Goal: Transaction & Acquisition: Purchase product/service

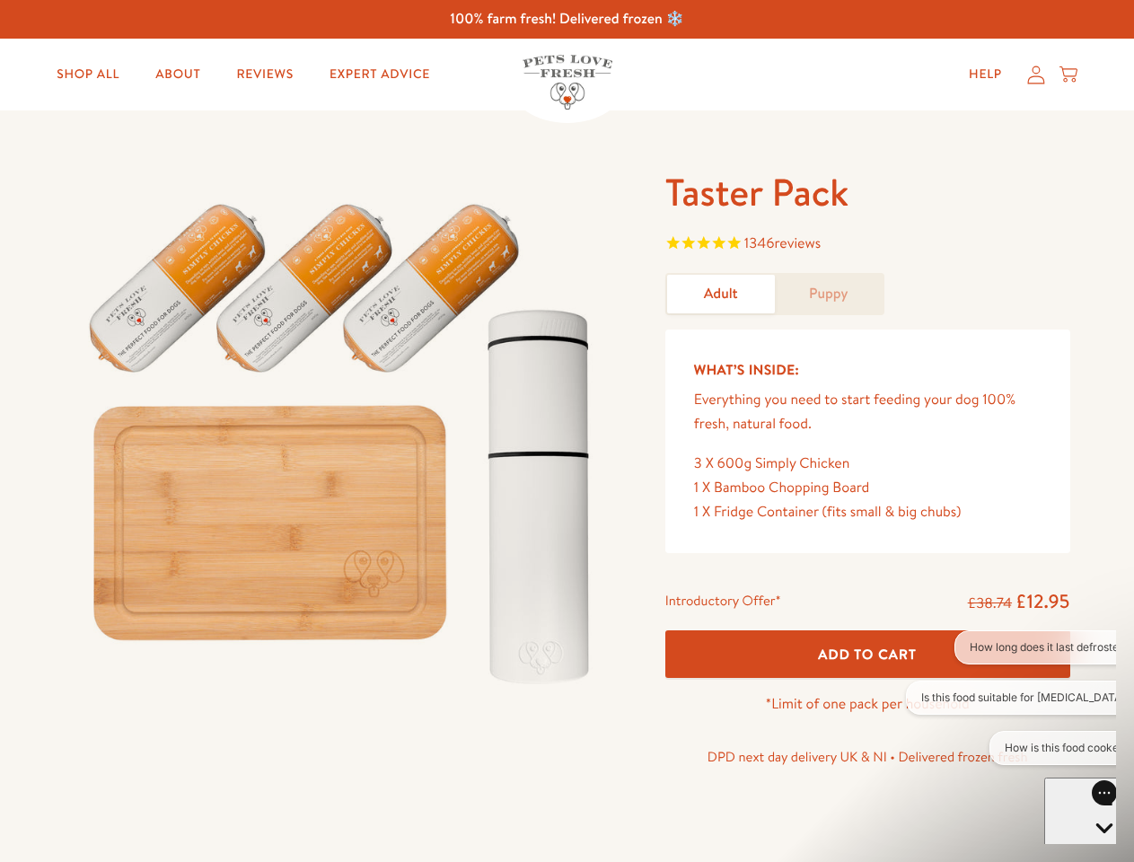
click at [567, 431] on img at bounding box center [344, 435] width 558 height 535
click at [868, 245] on span "1346 reviews" at bounding box center [867, 245] width 405 height 27
click at [868, 654] on span "Add To Cart" at bounding box center [867, 654] width 99 height 19
click at [1011, 647] on button "How long does it last defrosted?" at bounding box center [1050, 647] width 191 height 34
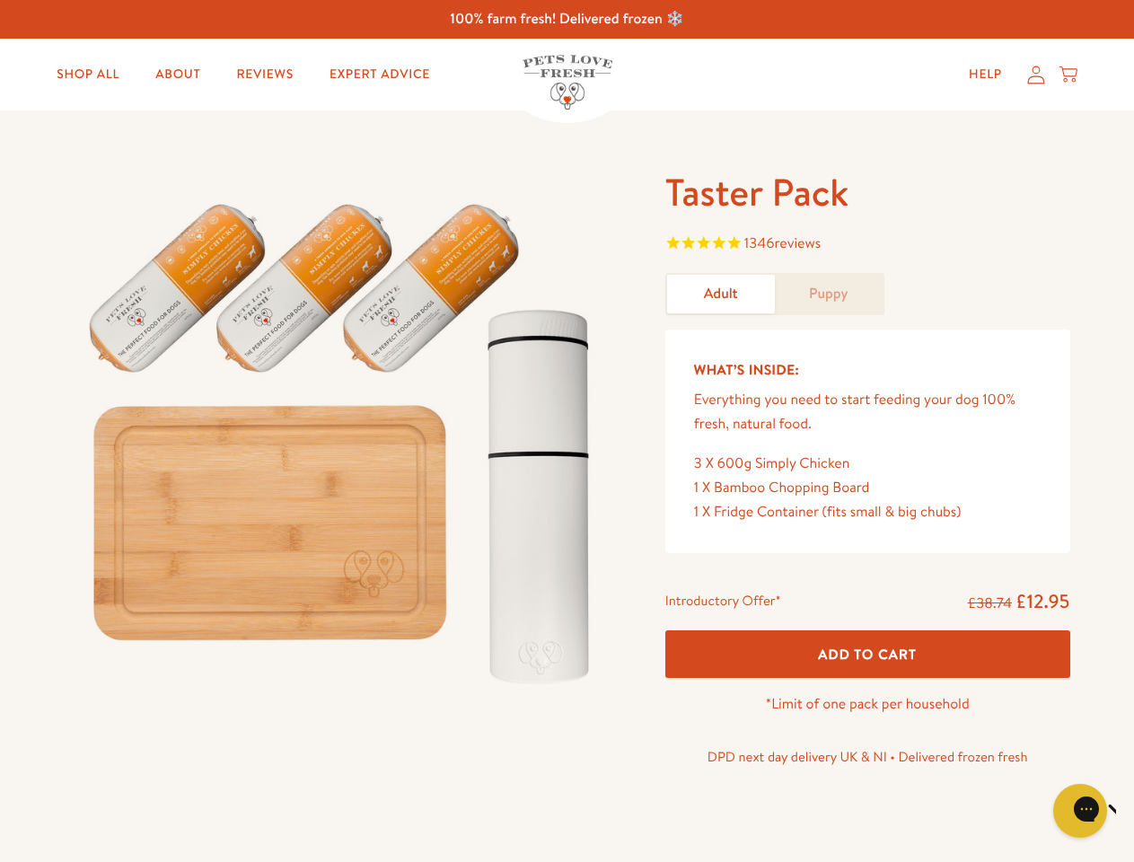
click at [1133, 811] on icon "Close gorgias live chat" at bounding box center [1143, 808] width 17 height 17
